Goal: Task Accomplishment & Management: Manage account settings

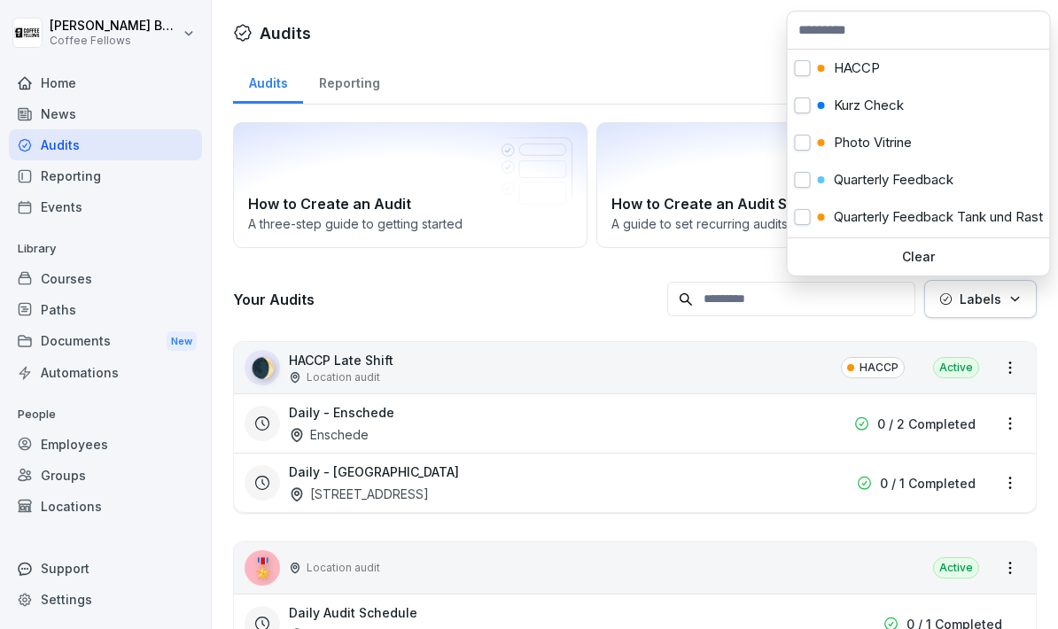
scroll to position [107, 0]
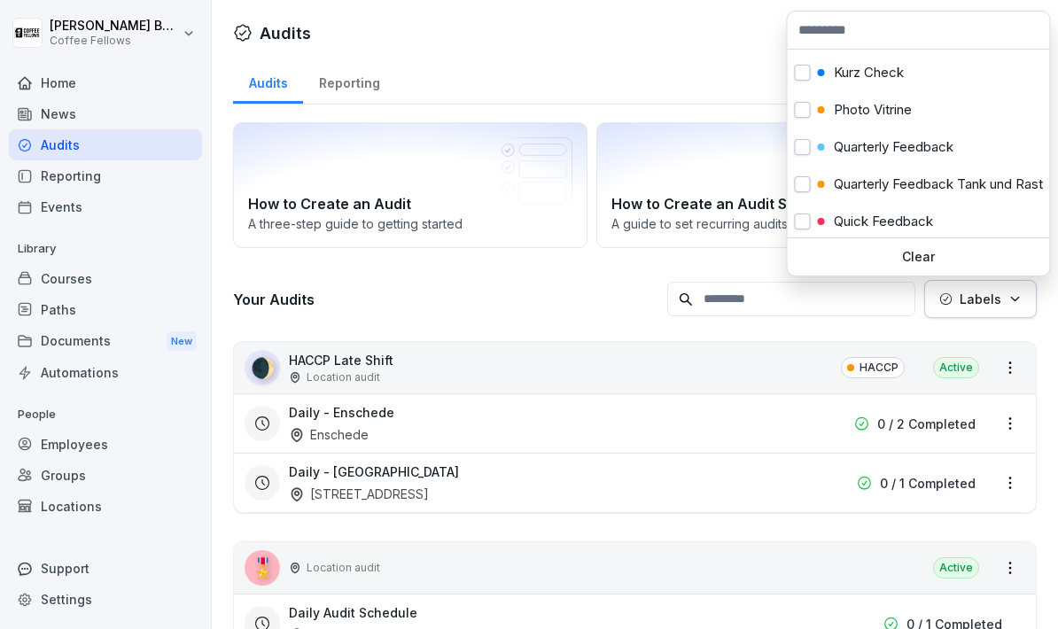
click at [954, 137] on div "Quarterly Feedback" at bounding box center [919, 147] width 262 height 37
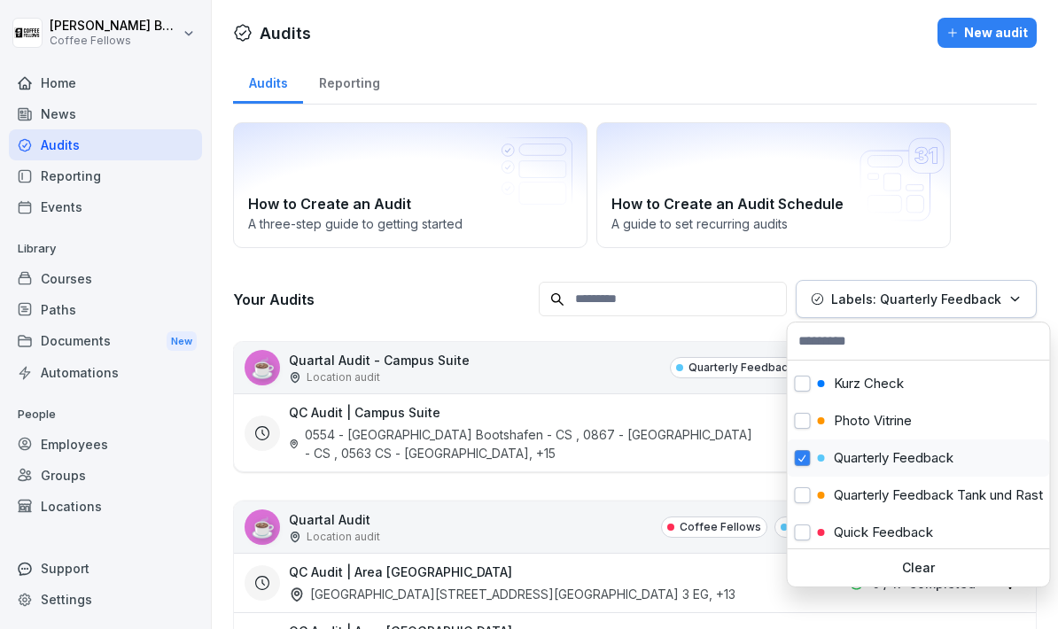
click at [736, 66] on html "[PERSON_NAME] Coffee Fellows Home News Audits Reporting Events Library Courses …" at bounding box center [529, 314] width 1058 height 629
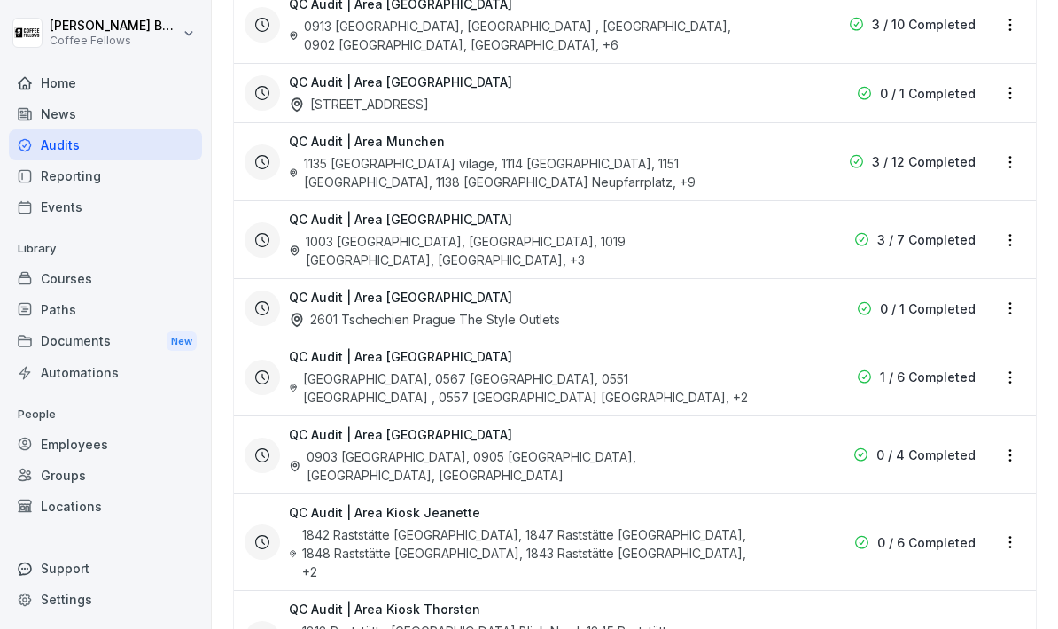
scroll to position [864, 0]
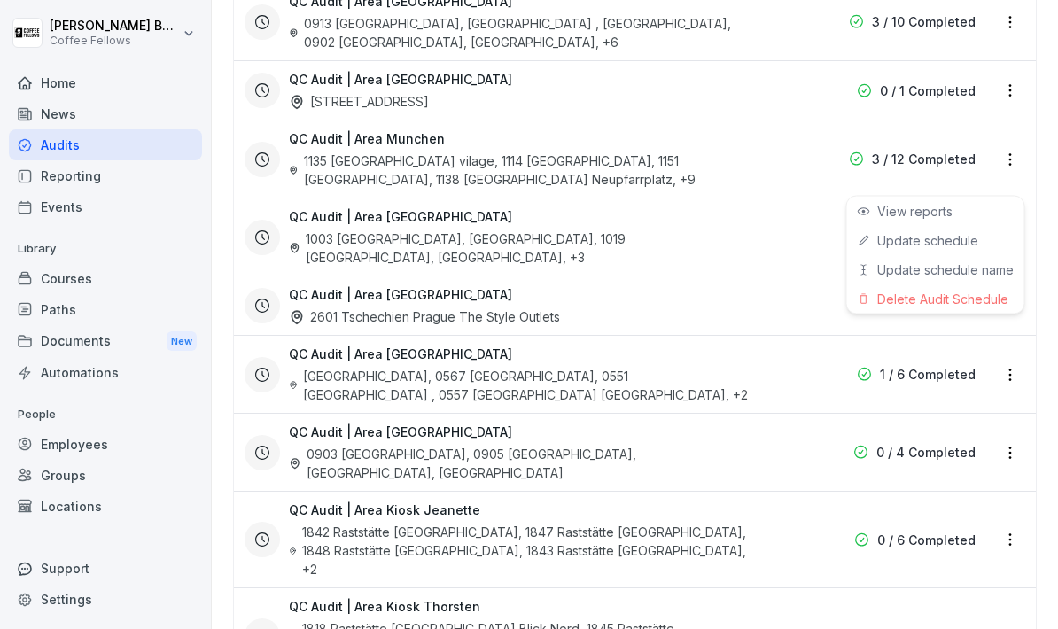
click at [0, 0] on link "Update schedule" at bounding box center [0, 0] width 0 height 0
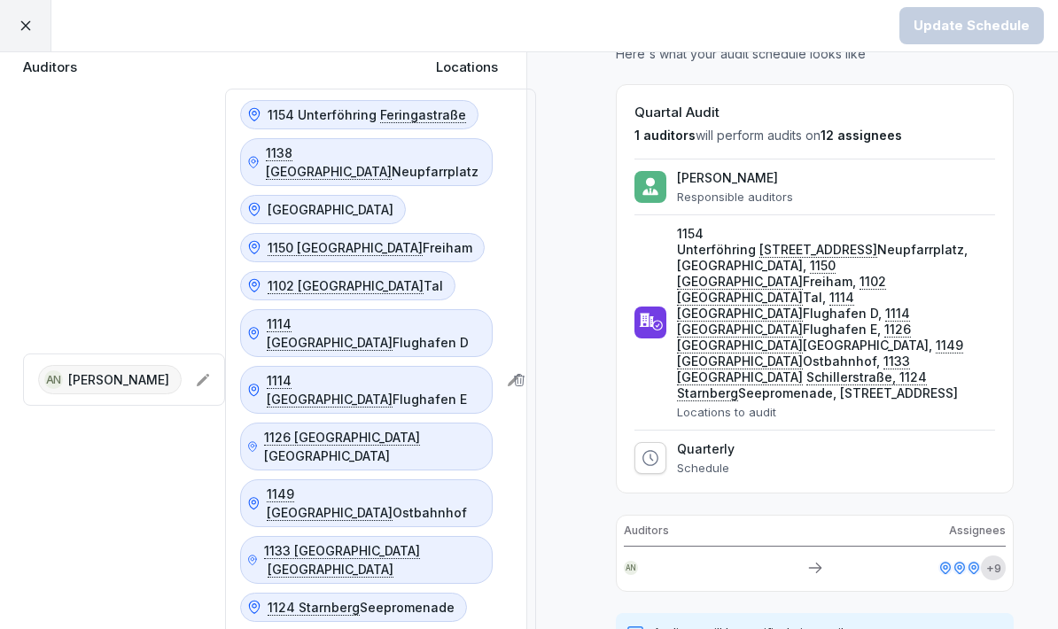
scroll to position [66, 4]
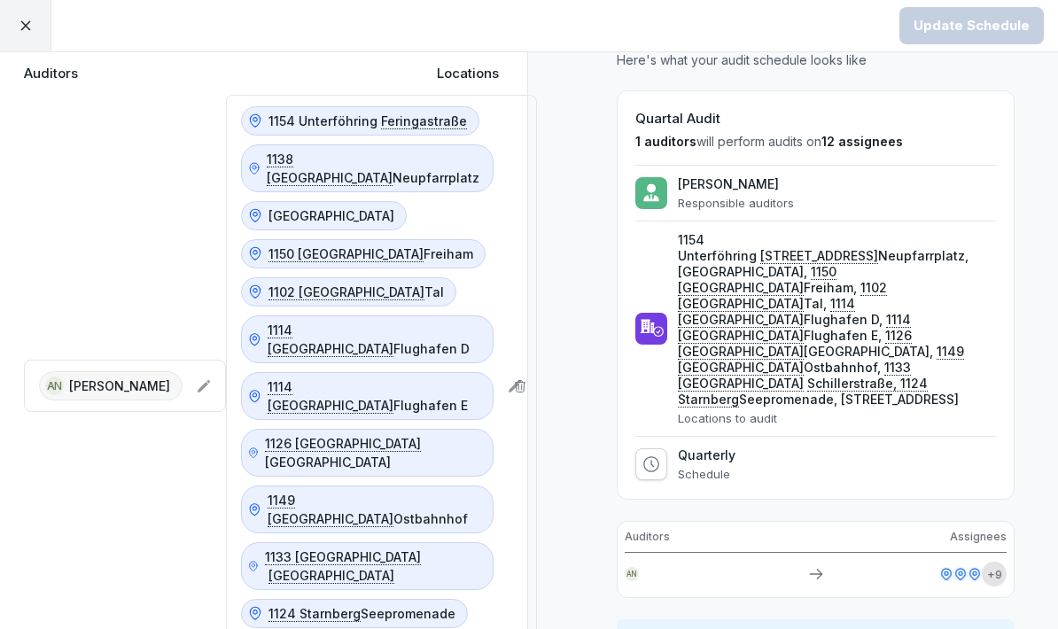
click at [470, 380] on div "1154 Unterföhring Feringastraße 1138 [GEOGRAPHIC_DATA] Neupfarrplatz [GEOGRAPHI…" at bounding box center [381, 386] width 311 height 583
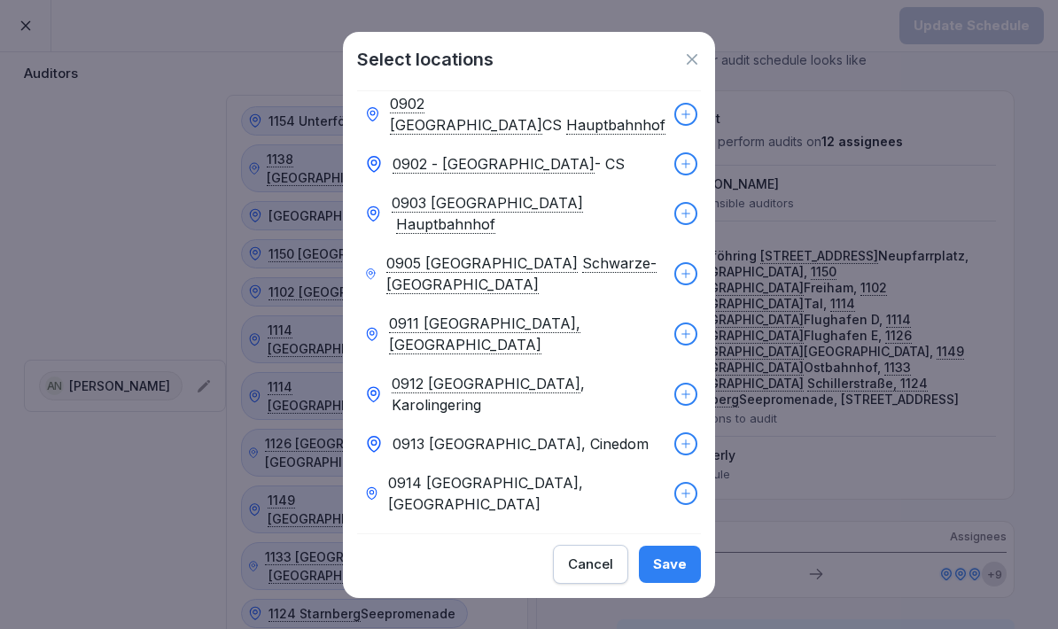
scroll to position [2527, 0]
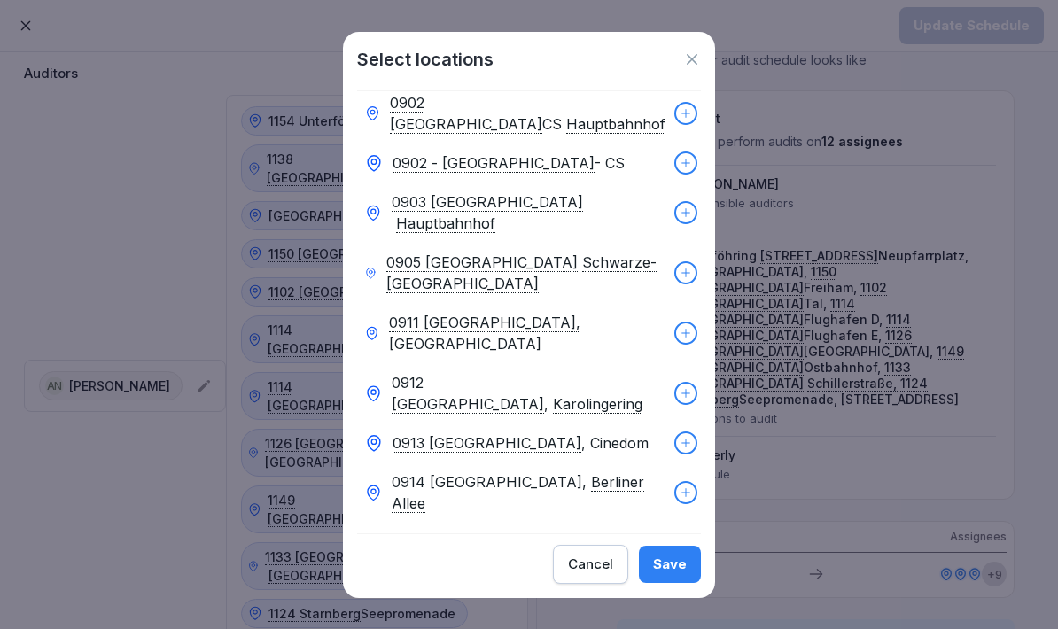
click at [678, 583] on button "Save" at bounding box center [670, 564] width 62 height 37
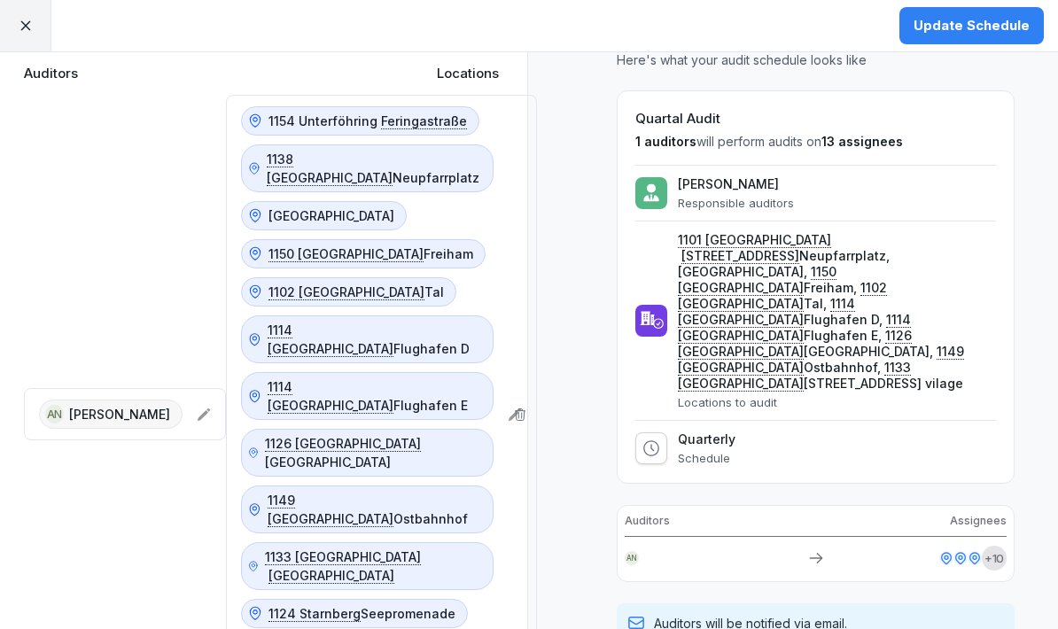
click at [996, 33] on div "Update Schedule" at bounding box center [972, 26] width 116 height 20
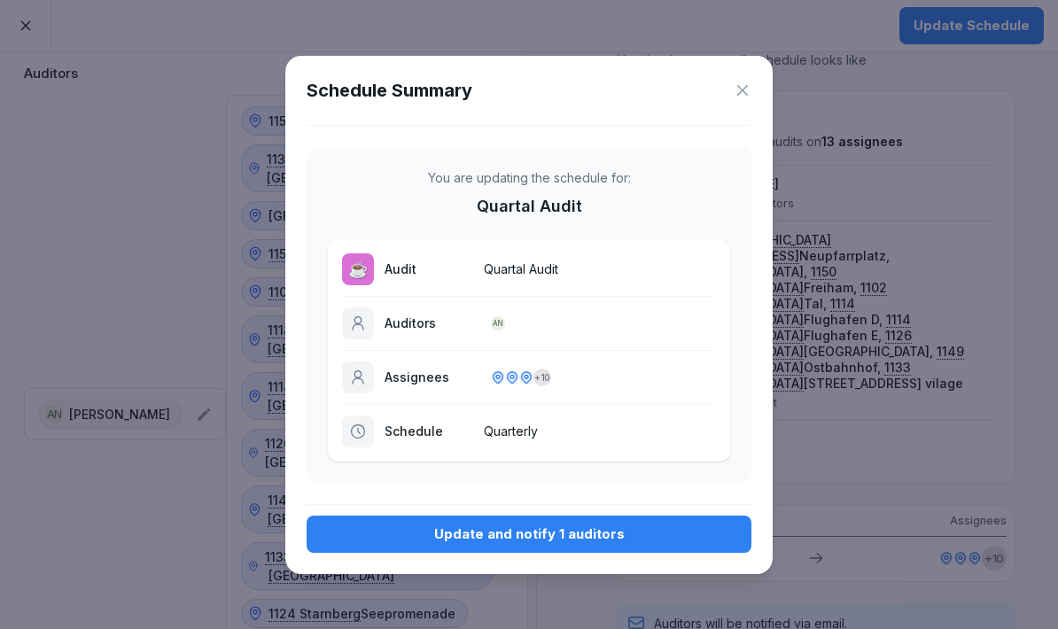
click at [623, 538] on div "Update and notify 1 auditors" at bounding box center [529, 535] width 417 height 20
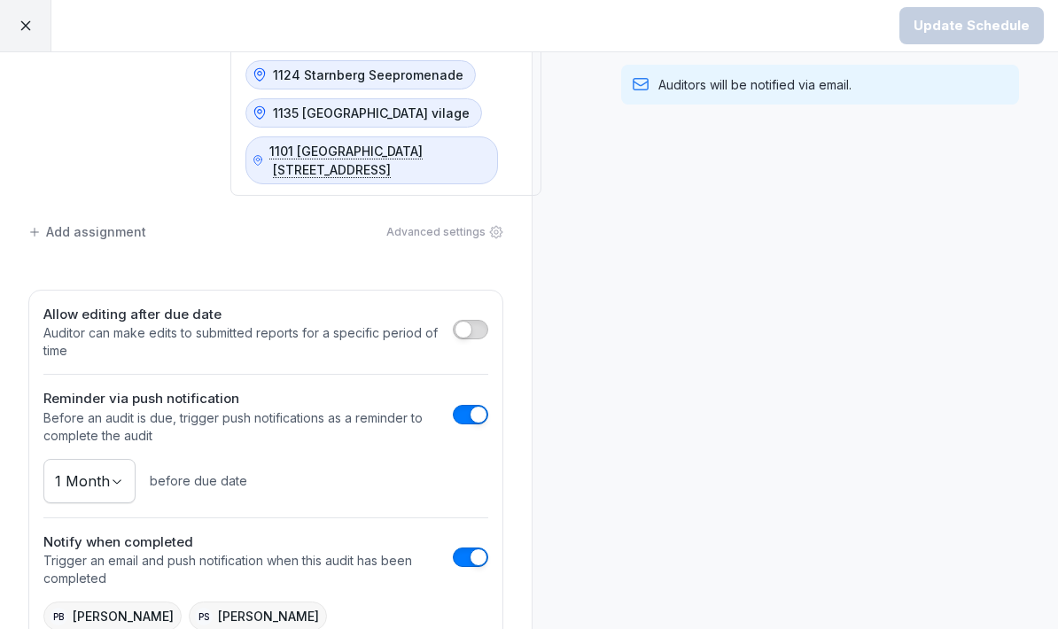
scroll to position [605, 0]
